Goal: Find specific page/section: Find specific page/section

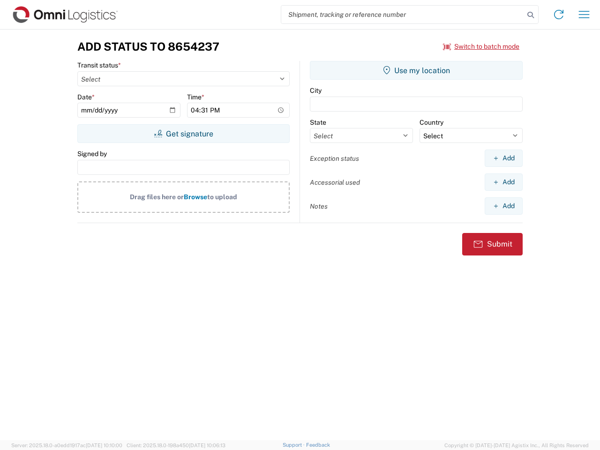
click at [403, 15] on input "search" at bounding box center [402, 15] width 243 height 18
click at [531, 15] on icon at bounding box center [530, 14] width 13 height 13
click at [559, 15] on icon at bounding box center [559, 14] width 15 height 15
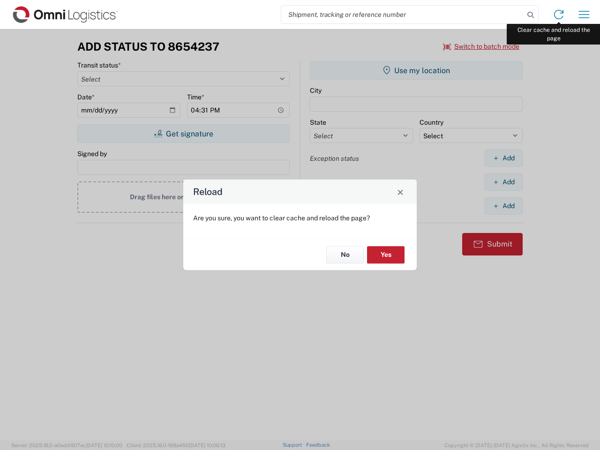
click at [584, 15] on div "Reload Are you sure, you want to clear cache and reload the page? No Yes" at bounding box center [300, 225] width 600 height 450
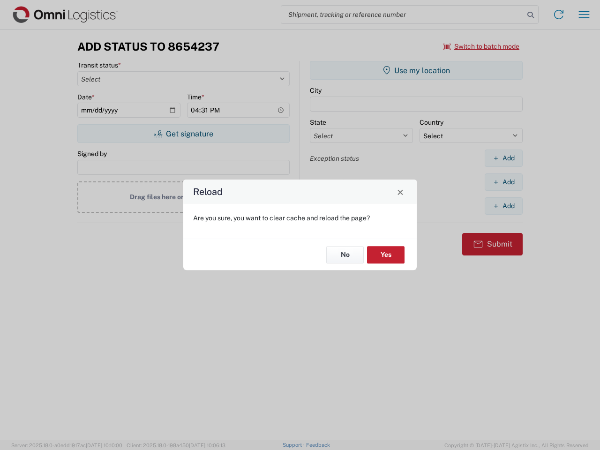
click at [482, 46] on div "Reload Are you sure, you want to clear cache and reload the page? No Yes" at bounding box center [300, 225] width 600 height 450
click at [183, 134] on div "Reload Are you sure, you want to clear cache and reload the page? No Yes" at bounding box center [300, 225] width 600 height 450
click at [416, 70] on div "Reload Are you sure, you want to clear cache and reload the page? No Yes" at bounding box center [300, 225] width 600 height 450
click at [504, 158] on div "Reload Are you sure, you want to clear cache and reload the page? No Yes" at bounding box center [300, 225] width 600 height 450
click at [504, 182] on div "Reload Are you sure, you want to clear cache and reload the page? No Yes" at bounding box center [300, 225] width 600 height 450
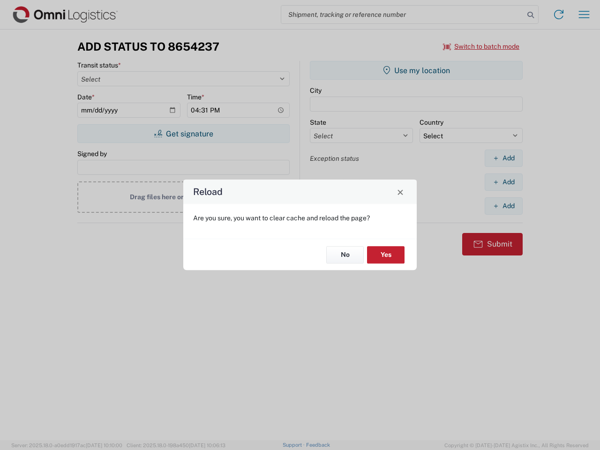
click at [504, 206] on div "Reload Are you sure, you want to clear cache and reload the page? No Yes" at bounding box center [300, 225] width 600 height 450
